Goal: Information Seeking & Learning: Learn about a topic

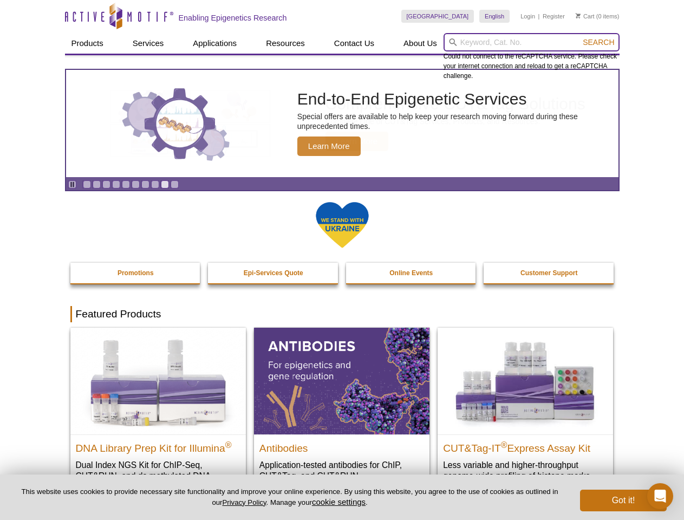
click at [531, 42] on input "search" at bounding box center [532, 42] width 176 height 18
click at [598, 42] on span "Search" at bounding box center [598, 42] width 31 height 9
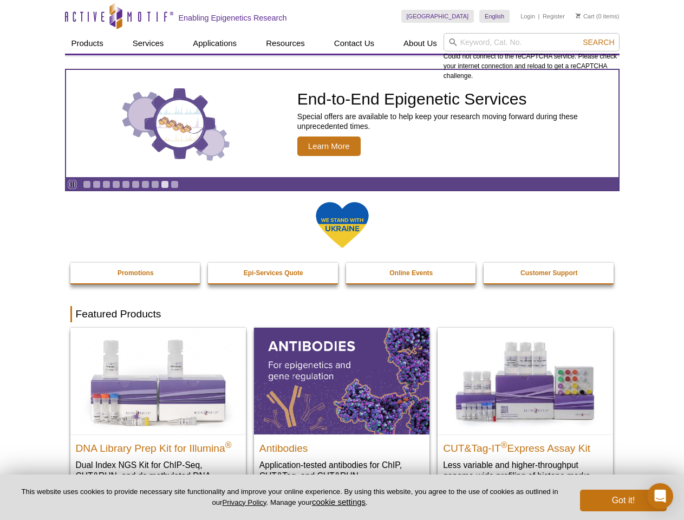
click at [72, 184] on icon "Pause" at bounding box center [72, 184] width 7 height 7
click at [87, 184] on link "Go to slide 1" at bounding box center [87, 184] width 8 height 8
click at [96, 184] on link "Go to slide 2" at bounding box center [97, 184] width 8 height 8
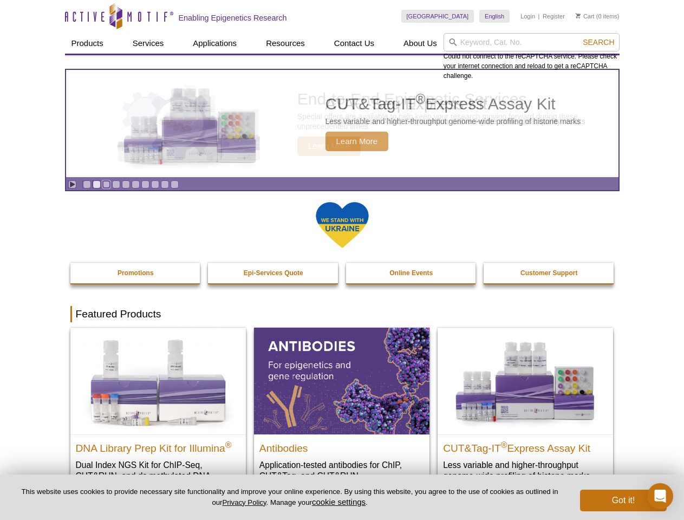
click at [106, 184] on link "Go to slide 3" at bounding box center [106, 184] width 8 height 8
click at [116, 184] on link "Go to slide 4" at bounding box center [116, 184] width 8 height 8
